Goal: Transaction & Acquisition: Purchase product/service

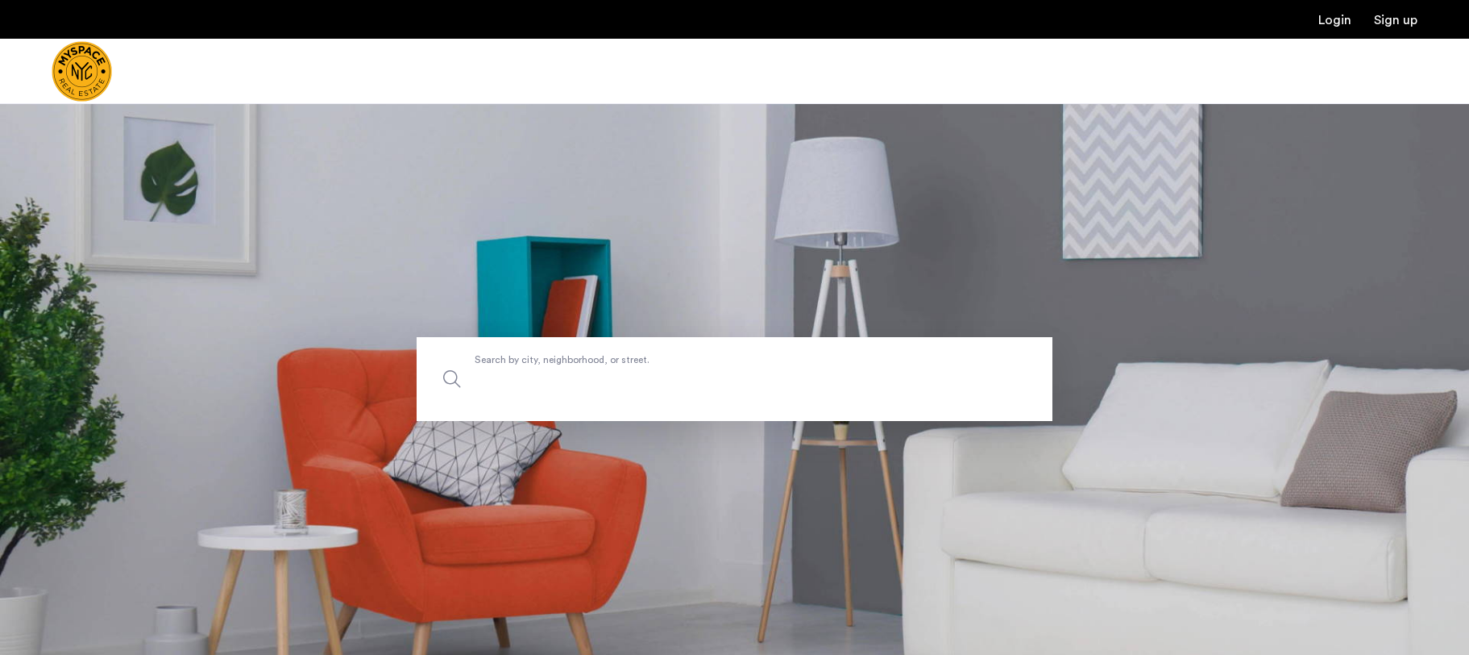
click at [771, 358] on input "Search by city, neighborhood, or street." at bounding box center [735, 379] width 636 height 84
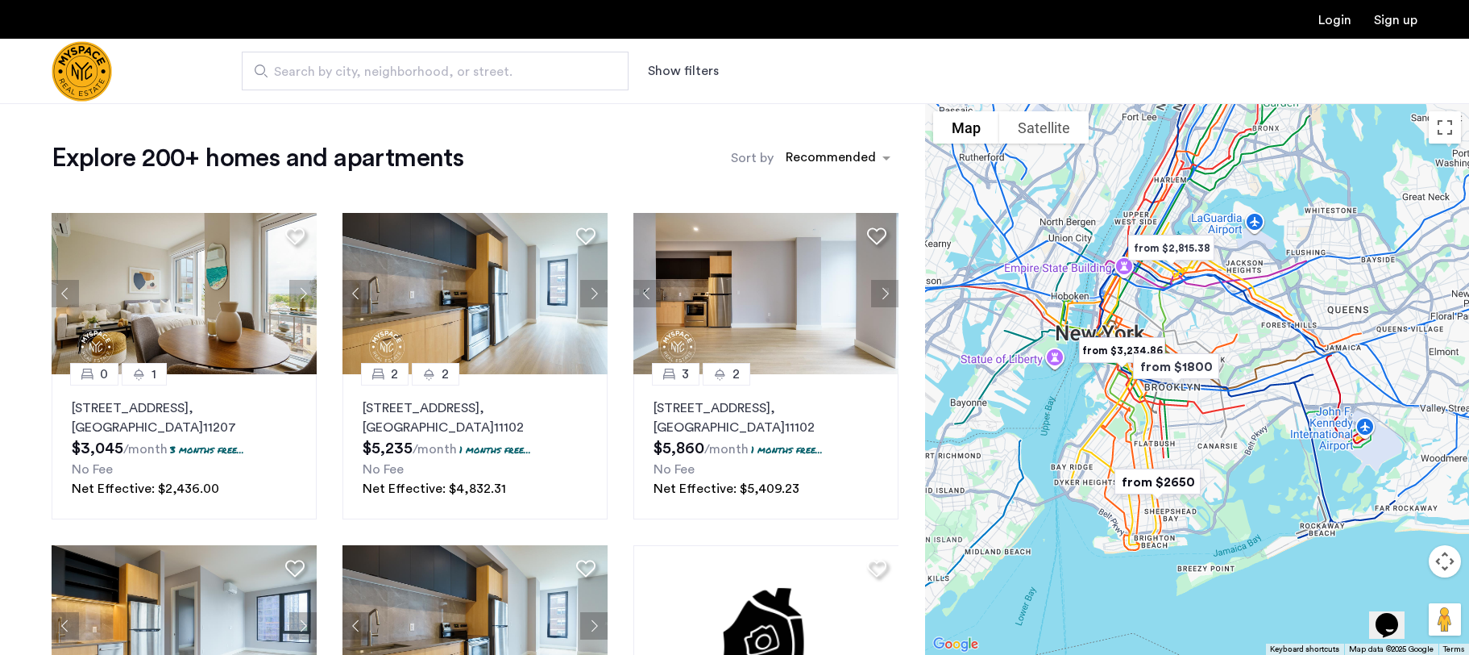
click at [73, 74] on img "Cazamio Logo" at bounding box center [82, 71] width 60 height 60
